Goal: Task Accomplishment & Management: Manage account settings

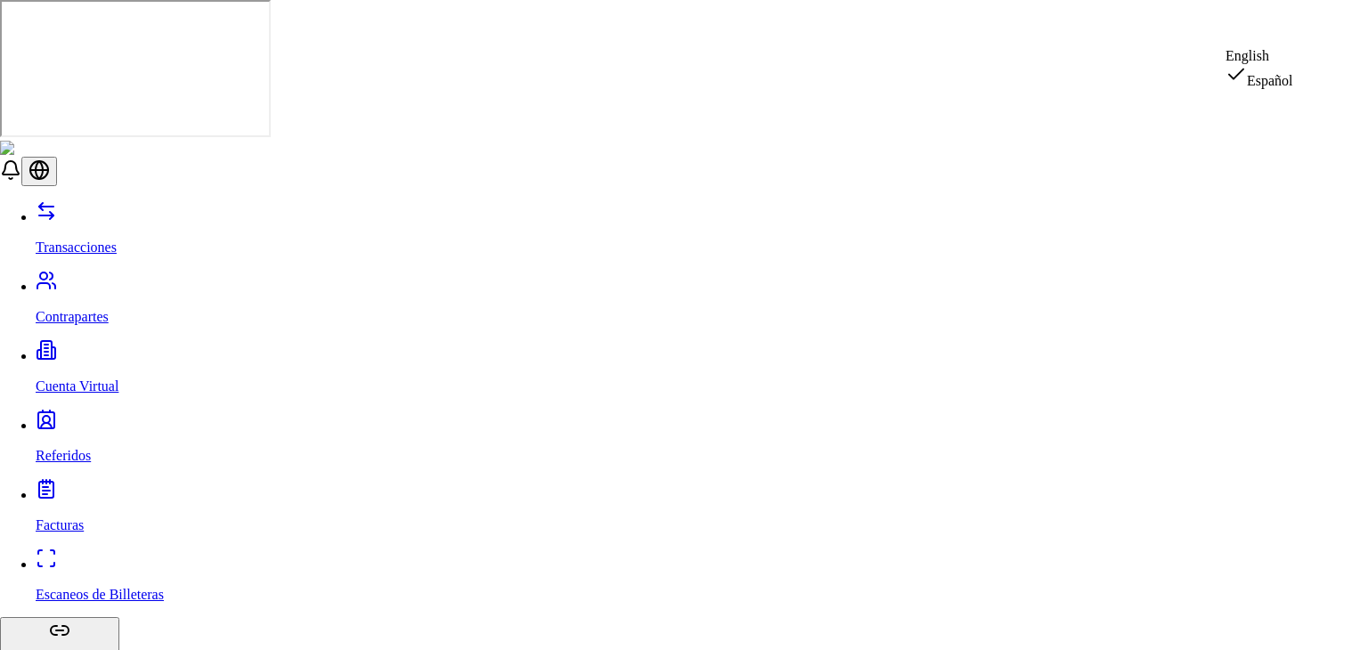
click at [1278, 62] on div "English" at bounding box center [1259, 56] width 68 height 16
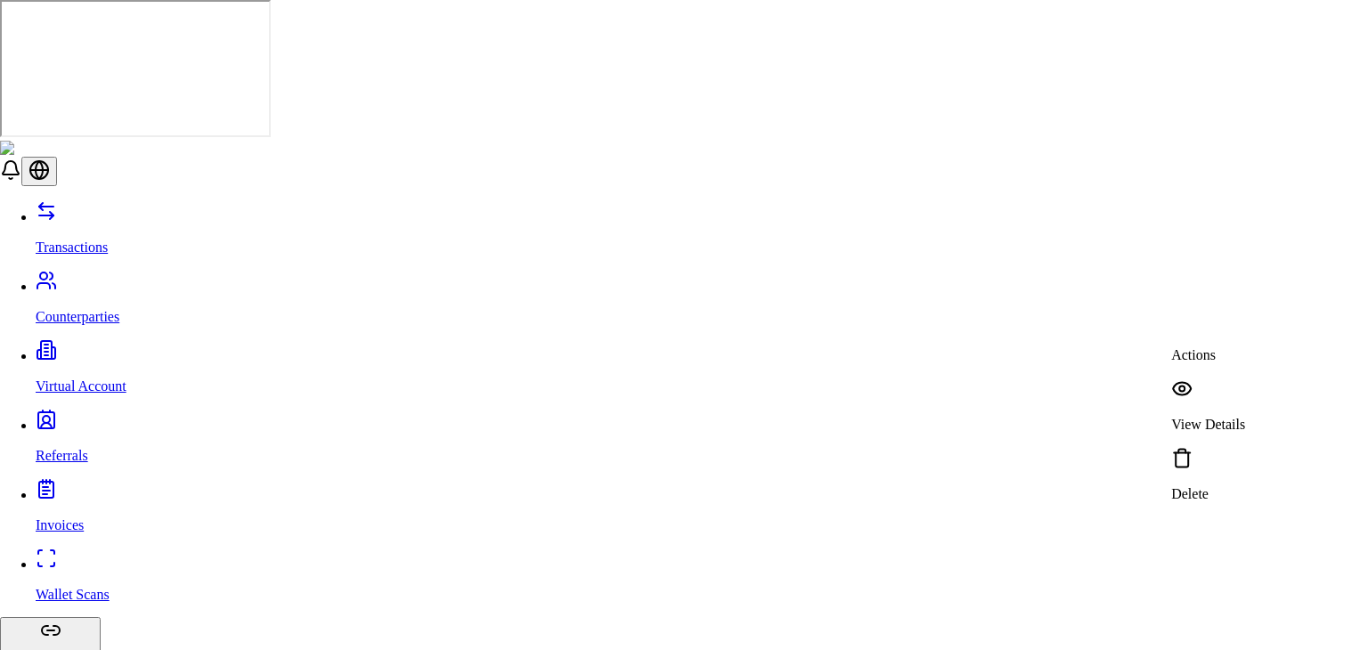
click at [1200, 388] on div "View Details" at bounding box center [1208, 405] width 74 height 55
drag, startPoint x: 655, startPoint y: 297, endPoint x: 650, endPoint y: 305, distance: 9.6
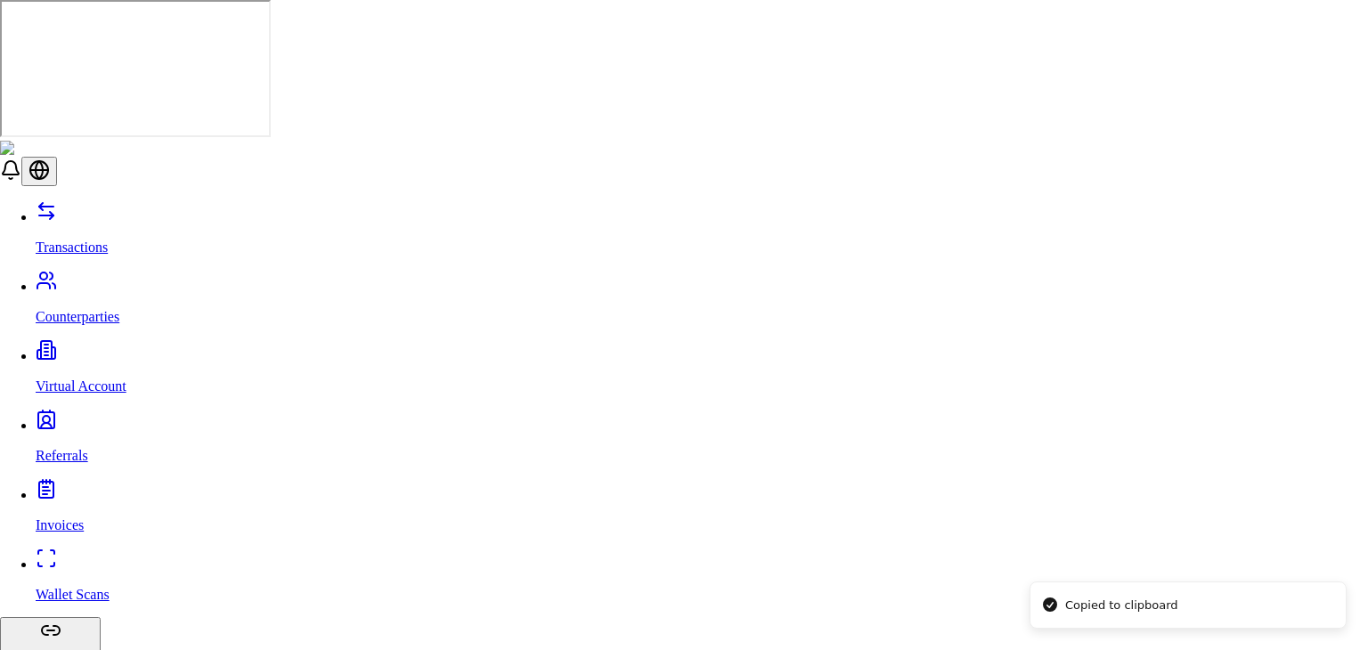
scroll to position [0, 0]
click at [1218, 360] on p "View Details" at bounding box center [1208, 368] width 74 height 16
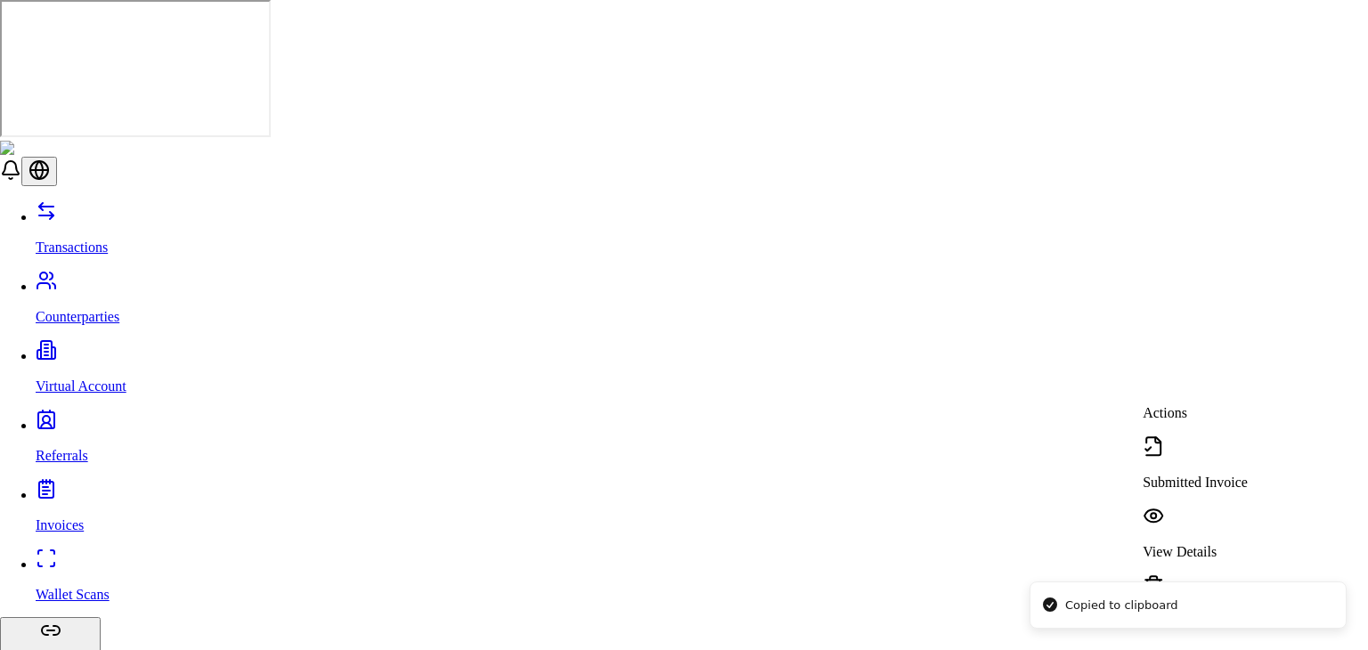
click at [1219, 544] on p "View Details" at bounding box center [1194, 552] width 105 height 16
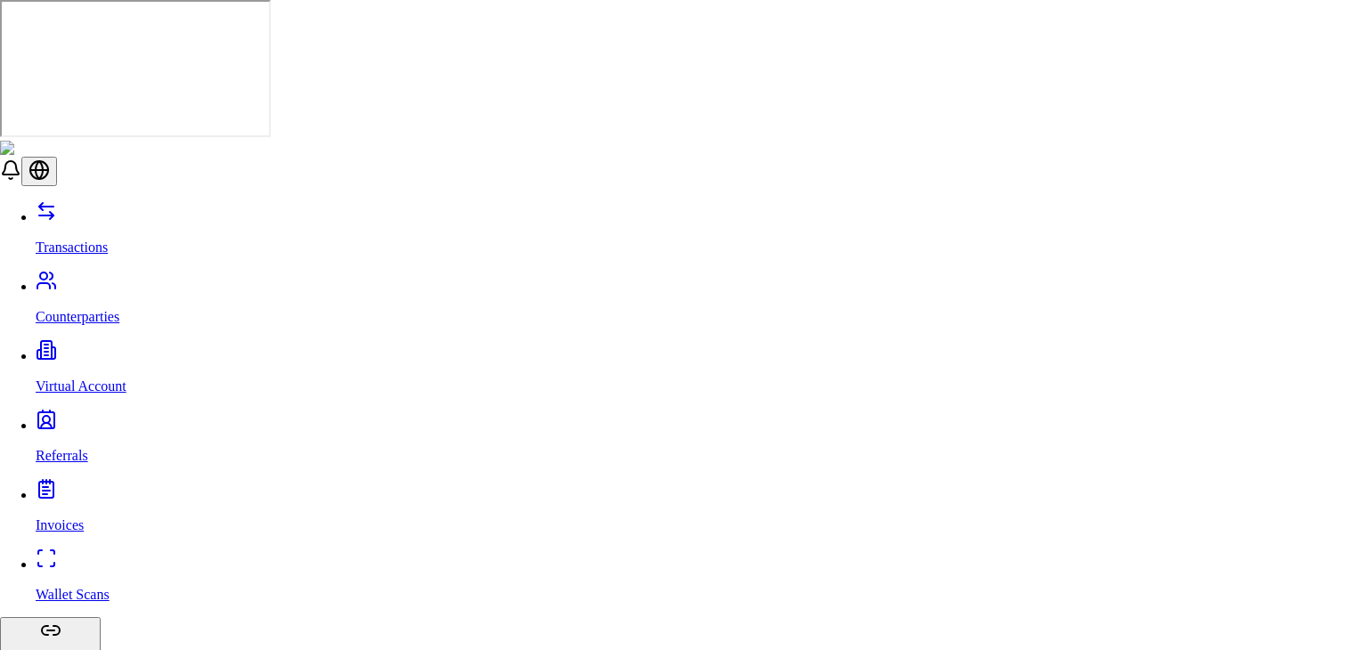
click at [1182, 563] on div "View Details" at bounding box center [1194, 590] width 105 height 55
